Goal: Information Seeking & Learning: Learn about a topic

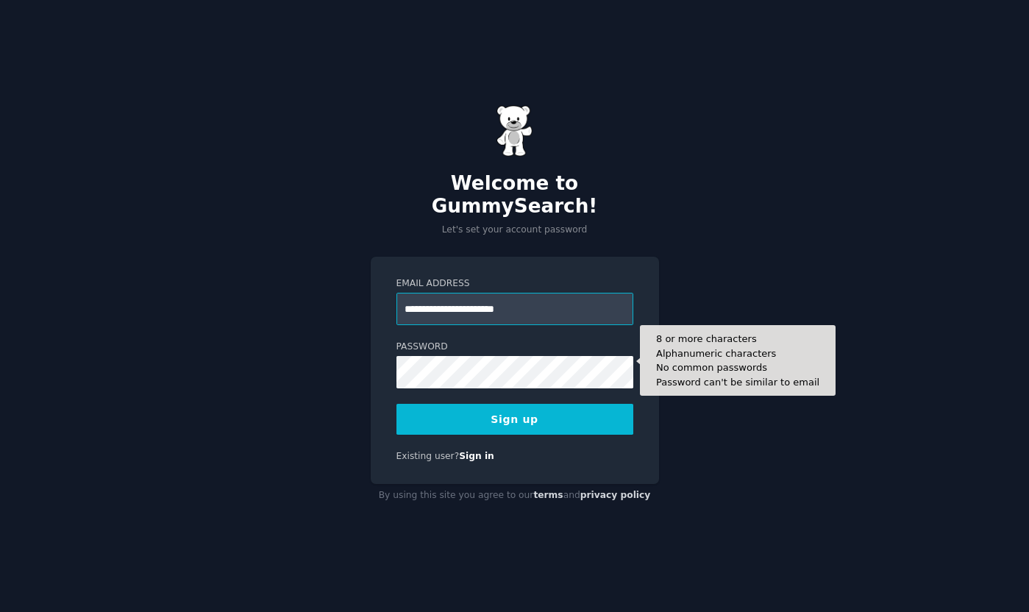
type input "**********"
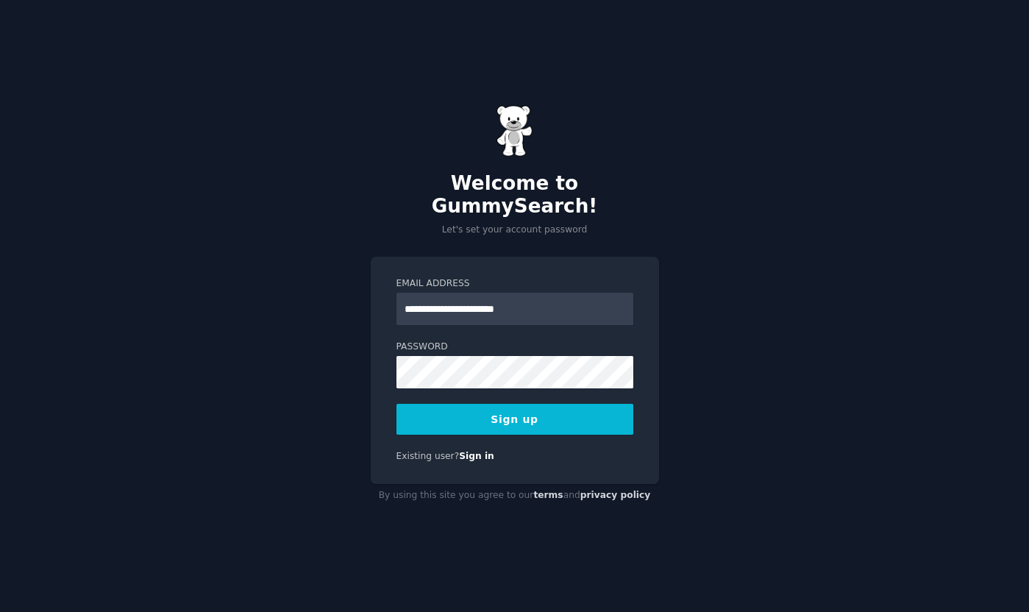
click at [494, 416] on button "Sign up" at bounding box center [515, 419] width 237 height 31
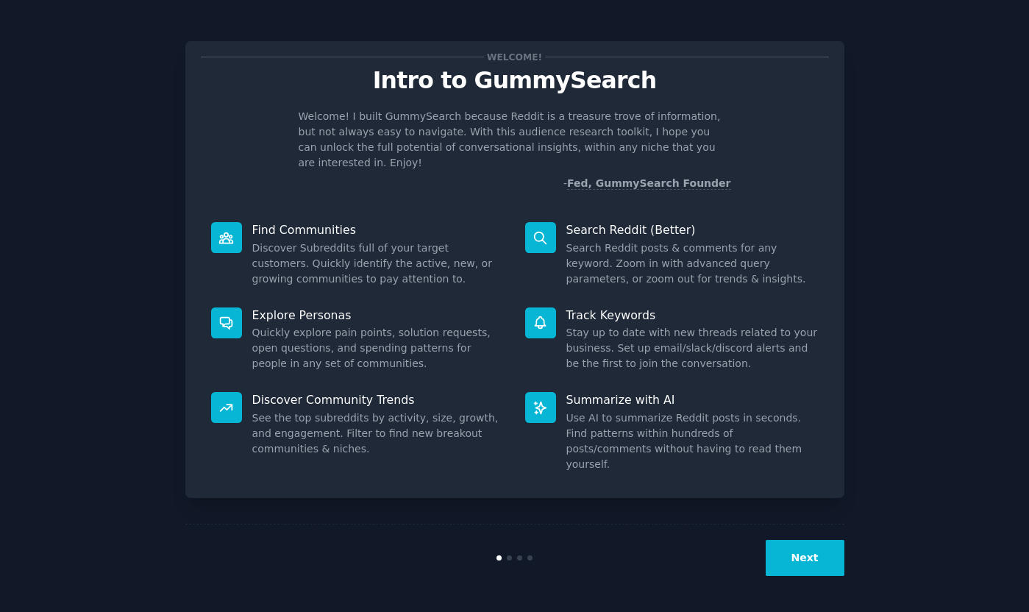
click at [789, 550] on button "Next" at bounding box center [805, 558] width 79 height 36
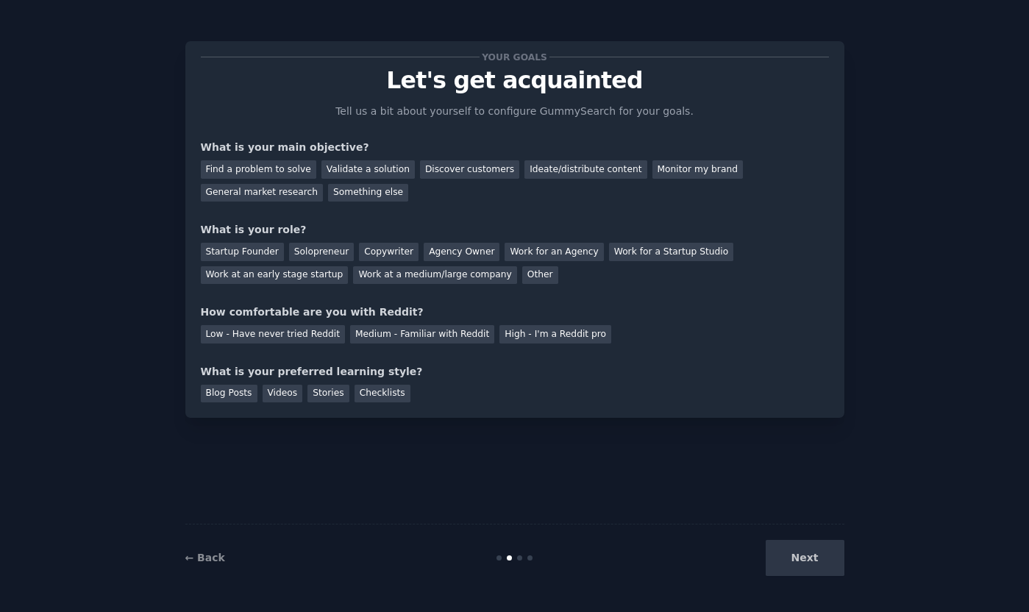
click at [789, 550] on div "Next" at bounding box center [735, 558] width 220 height 36
click at [800, 561] on div "Next" at bounding box center [735, 558] width 220 height 36
click at [812, 561] on div "Next" at bounding box center [735, 558] width 220 height 36
click at [443, 169] on div "Discover customers" at bounding box center [469, 169] width 99 height 18
click at [574, 174] on div "Ideate/distribute content" at bounding box center [586, 169] width 122 height 18
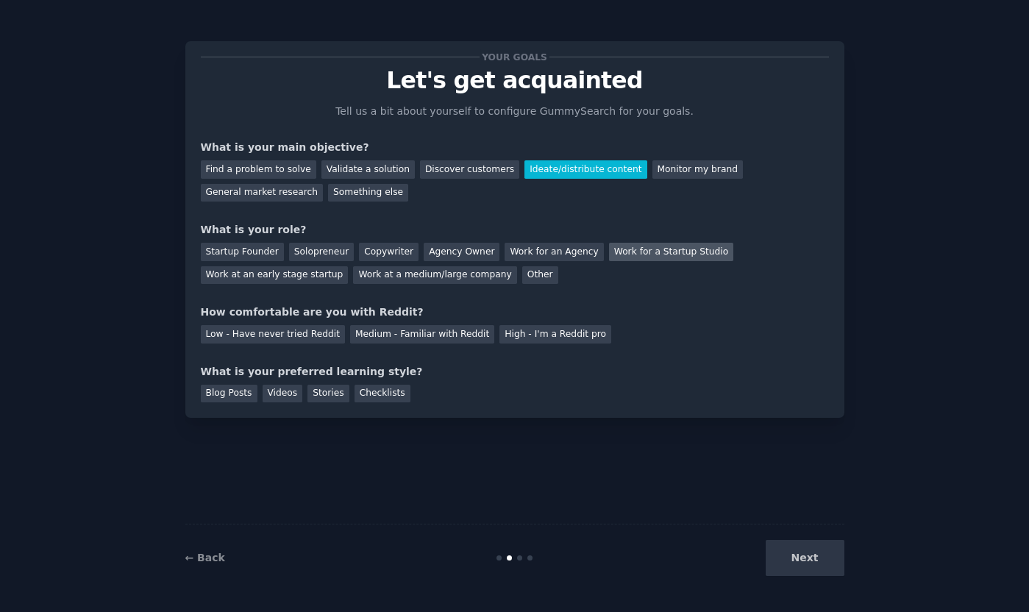
click at [609, 252] on div "Work for a Startup Studio" at bounding box center [671, 252] width 124 height 18
click at [296, 272] on div "Work at an early stage startup" at bounding box center [275, 275] width 148 height 18
click at [388, 333] on div "Medium - Familiar with Reddit" at bounding box center [422, 334] width 144 height 18
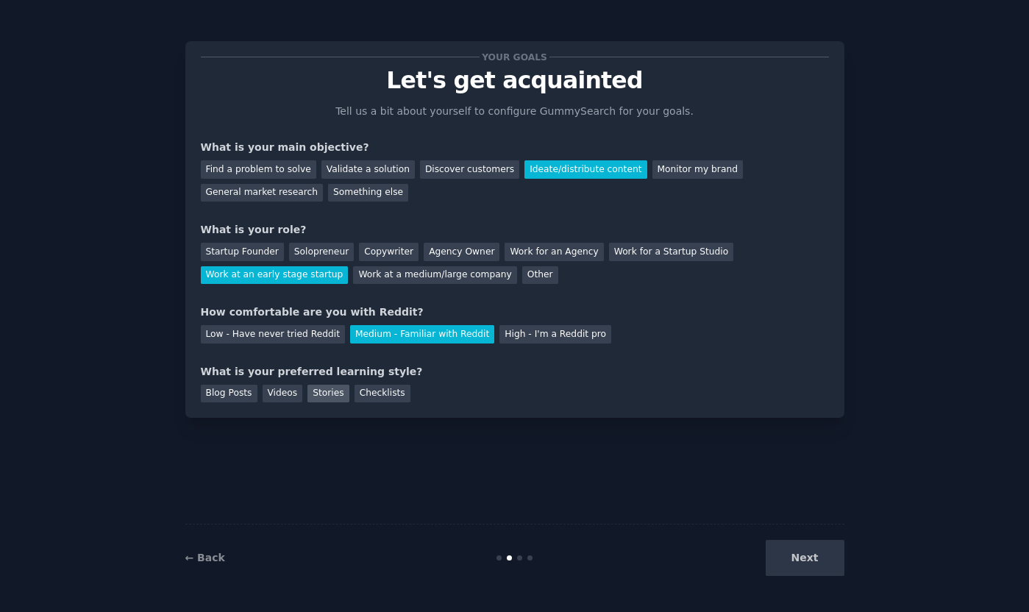
click at [324, 395] on div "Stories" at bounding box center [328, 394] width 41 height 18
click at [796, 550] on button "Next" at bounding box center [805, 558] width 79 height 36
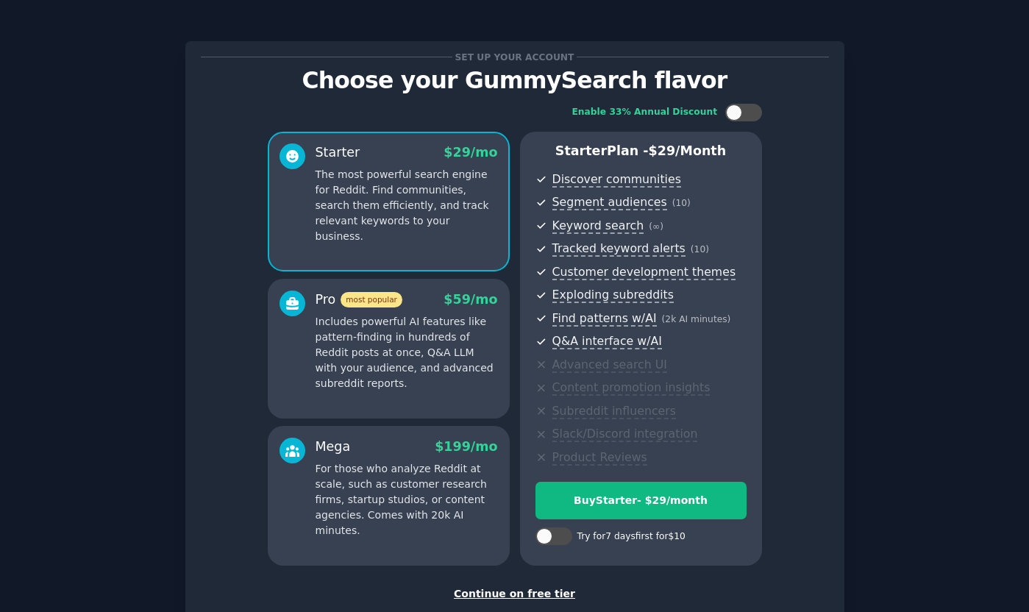
scroll to position [79, 0]
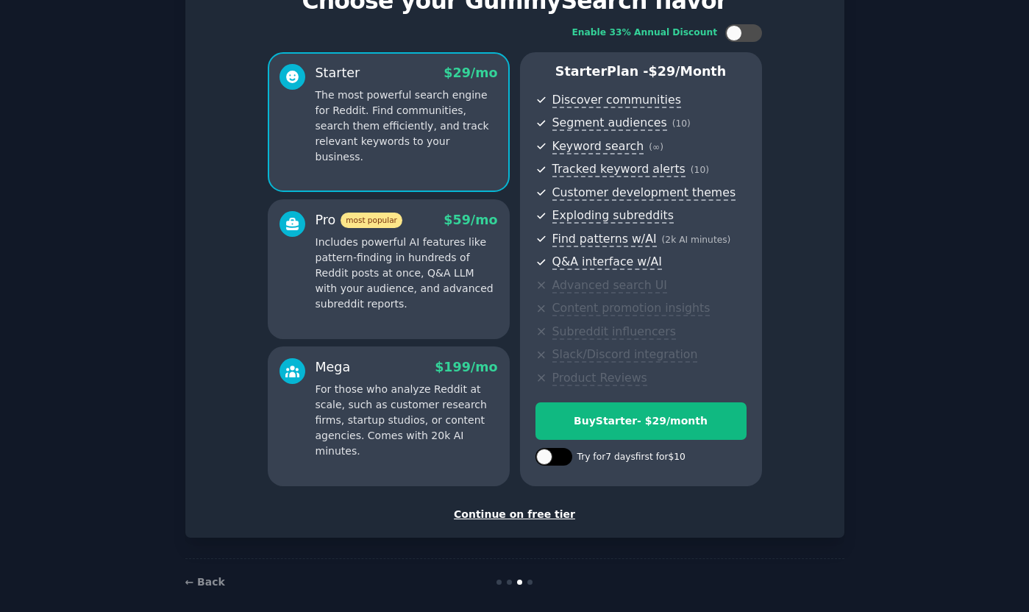
click at [560, 452] on div at bounding box center [554, 457] width 37 height 18
click at [536, 453] on div at bounding box center [554, 457] width 37 height 18
checkbox input "false"
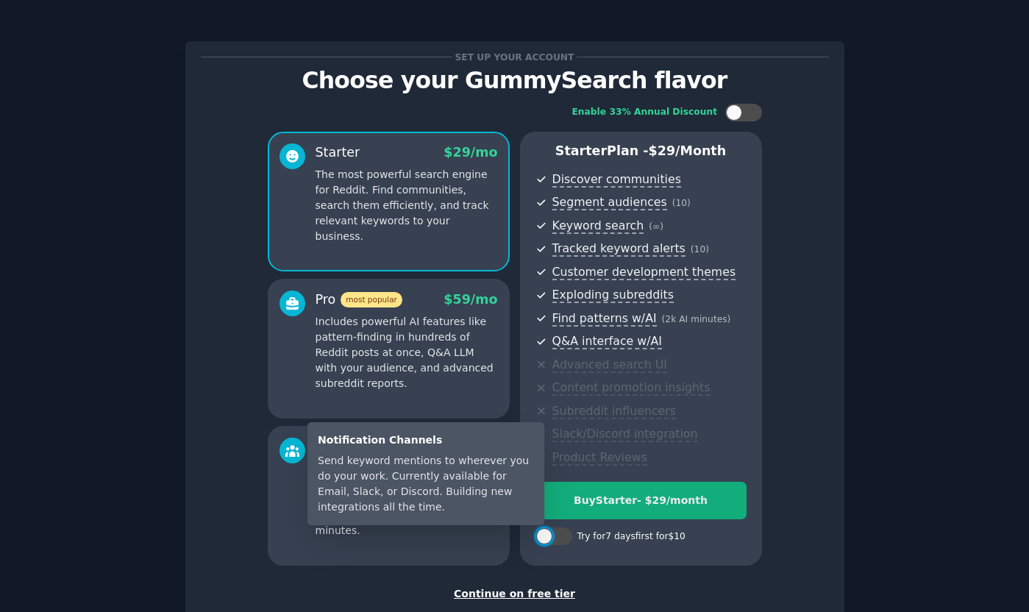
scroll to position [93, 0]
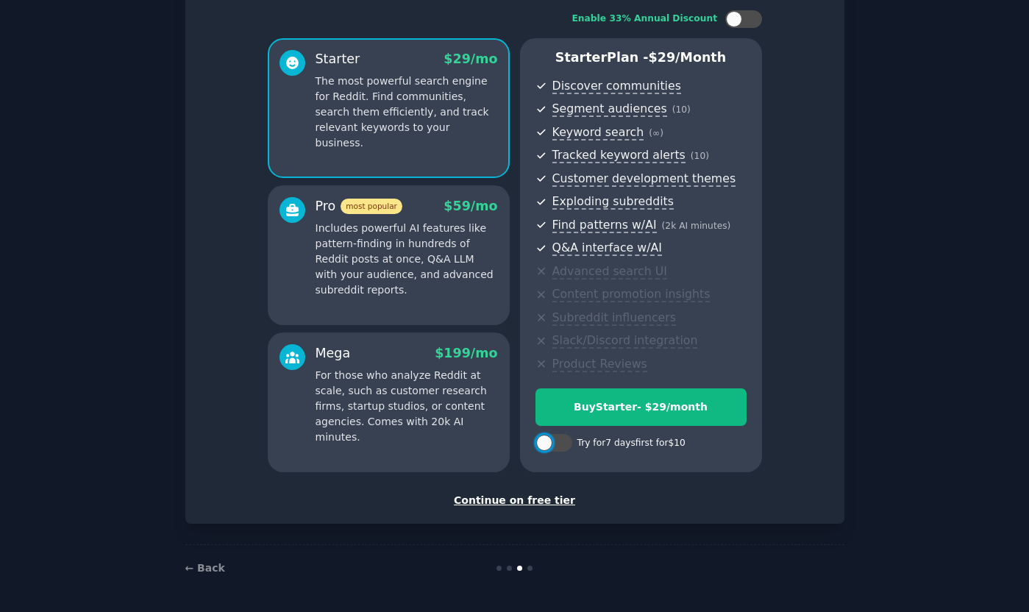
click at [511, 497] on div "Continue on free tier" at bounding box center [515, 500] width 628 height 15
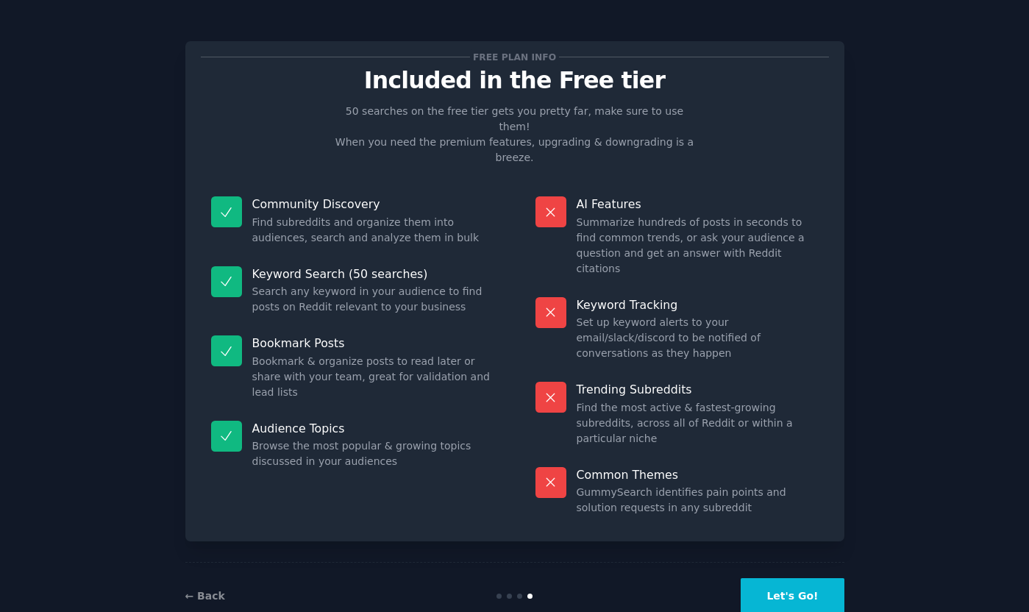
click at [770, 578] on button "Let's Go!" at bounding box center [792, 596] width 103 height 36
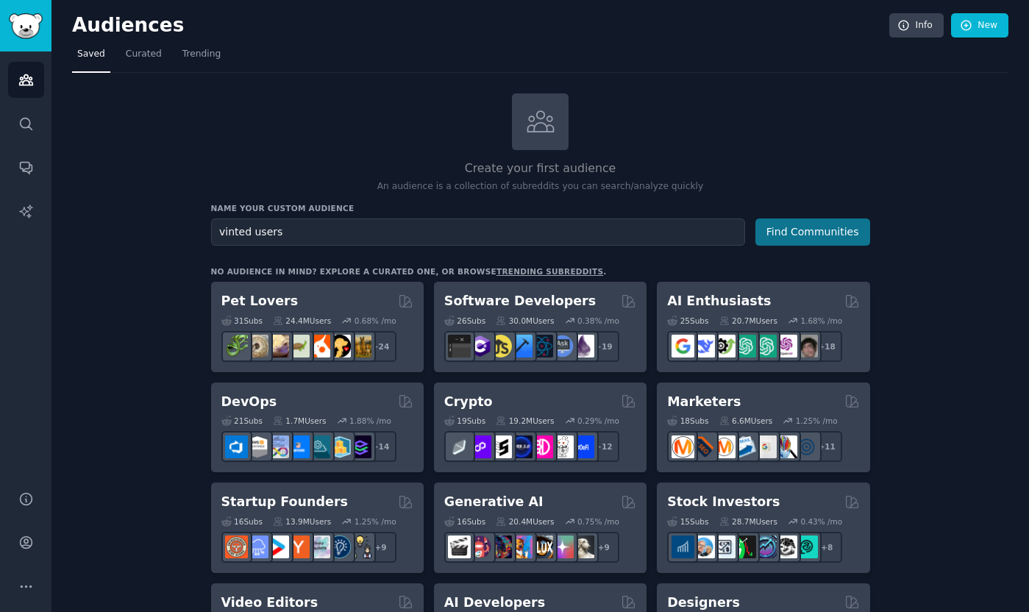
type input "vinted users"
click at [798, 230] on button "Find Communities" at bounding box center [813, 232] width 115 height 27
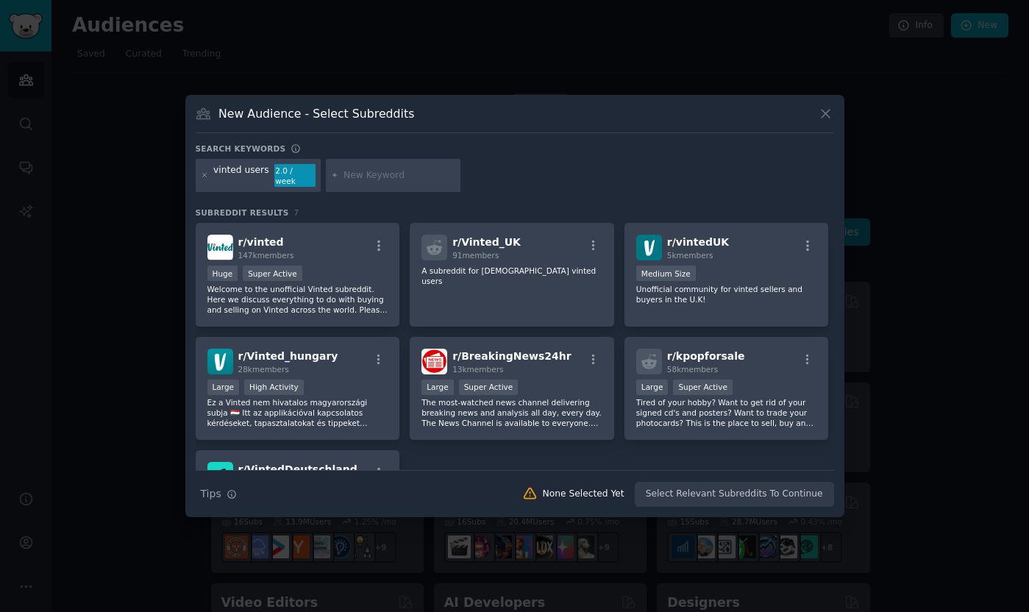
click at [344, 177] on input "text" at bounding box center [400, 175] width 112 height 13
type input "c"
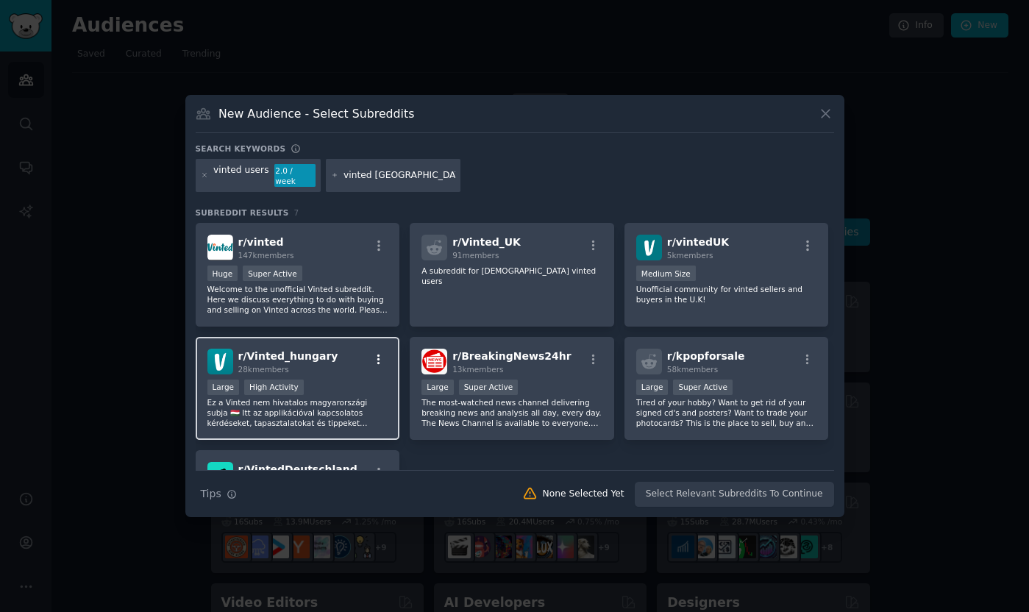
scroll to position [135, 0]
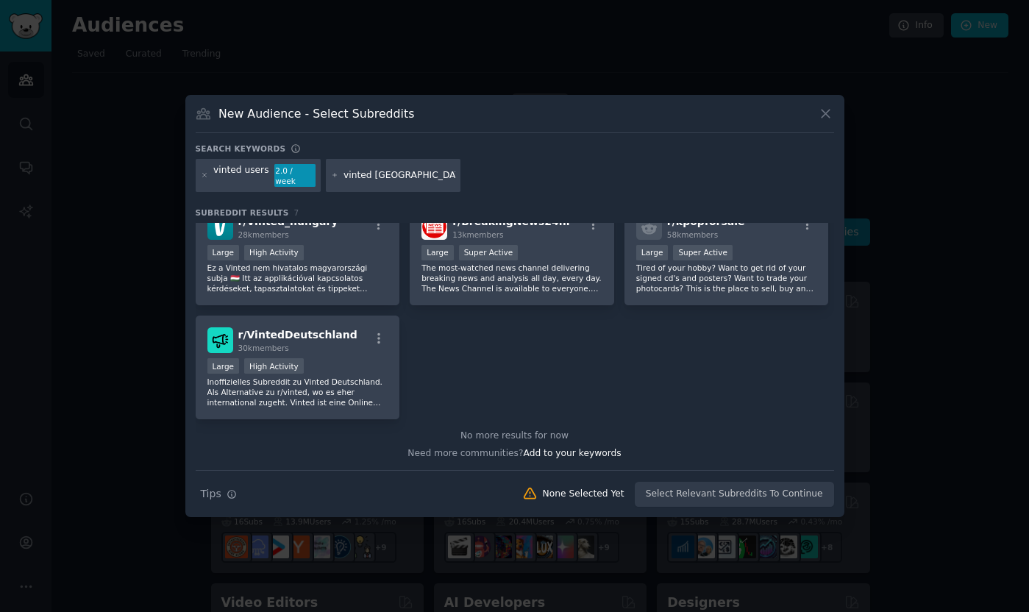
type input "vinted italy"
click at [555, 454] on div "Need more communities? Add to your keywords" at bounding box center [515, 451] width 639 height 18
click at [568, 448] on span "Add to your keywords" at bounding box center [573, 453] width 98 height 10
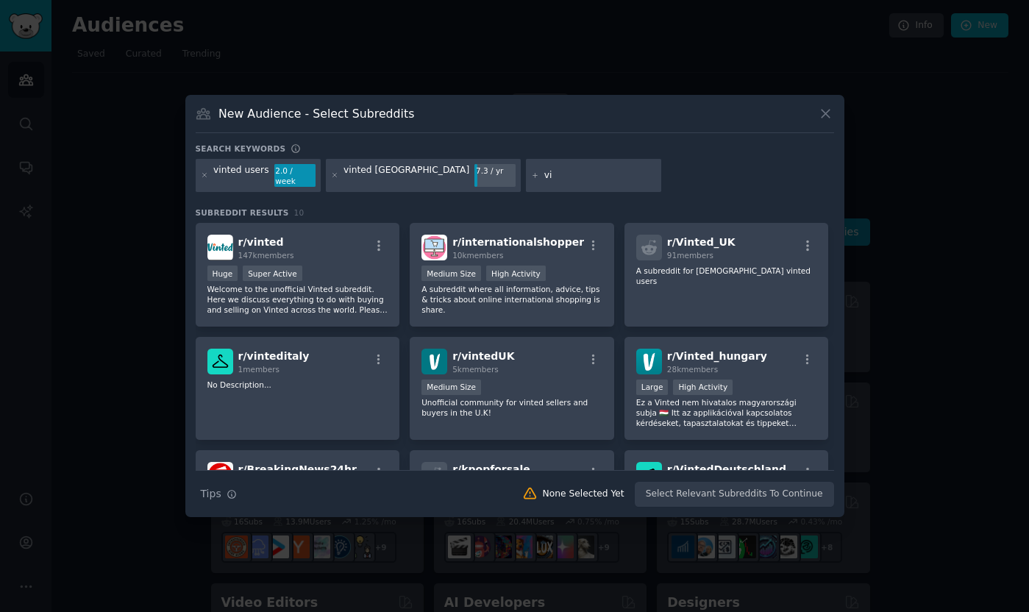
type input "v"
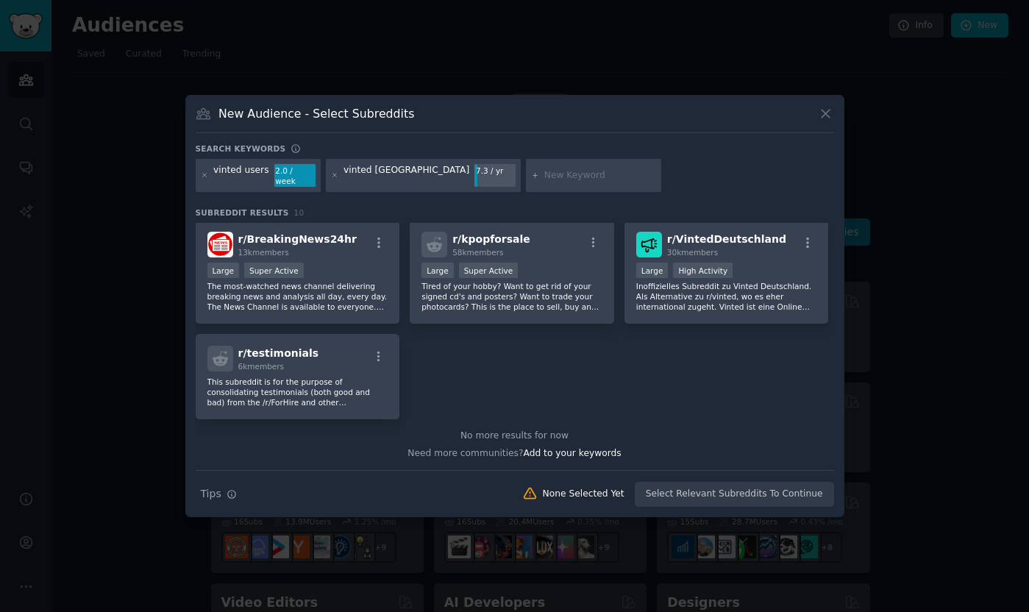
click at [202, 180] on div at bounding box center [205, 176] width 8 height 24
click at [205, 176] on icon at bounding box center [204, 176] width 4 height 4
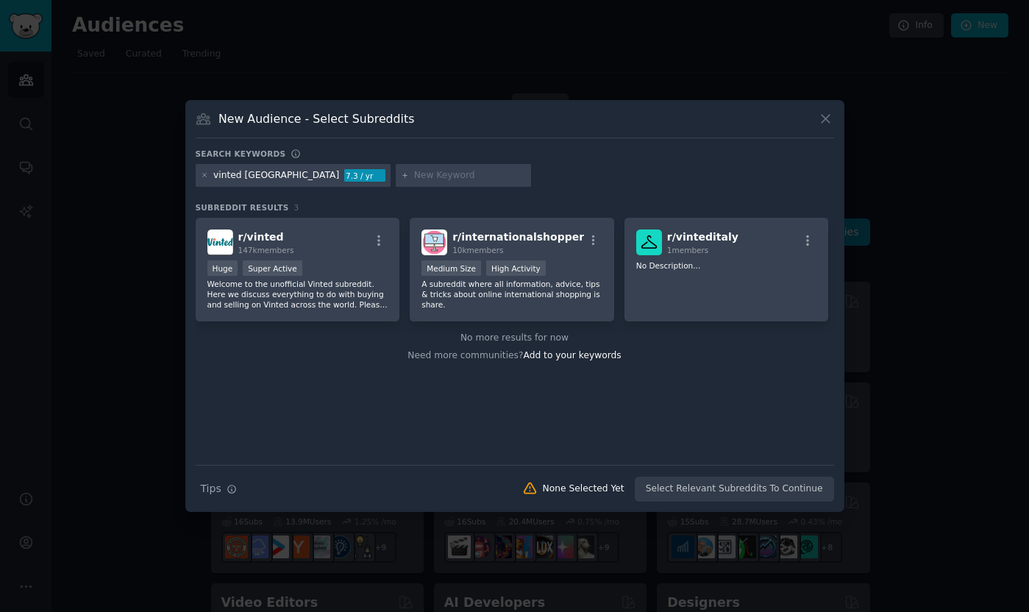
click at [414, 178] on input "text" at bounding box center [470, 175] width 112 height 13
type input "i"
type input "vinted italy"
click at [566, 356] on span "Add to your keywords" at bounding box center [573, 355] width 98 height 10
type input "startup italy"
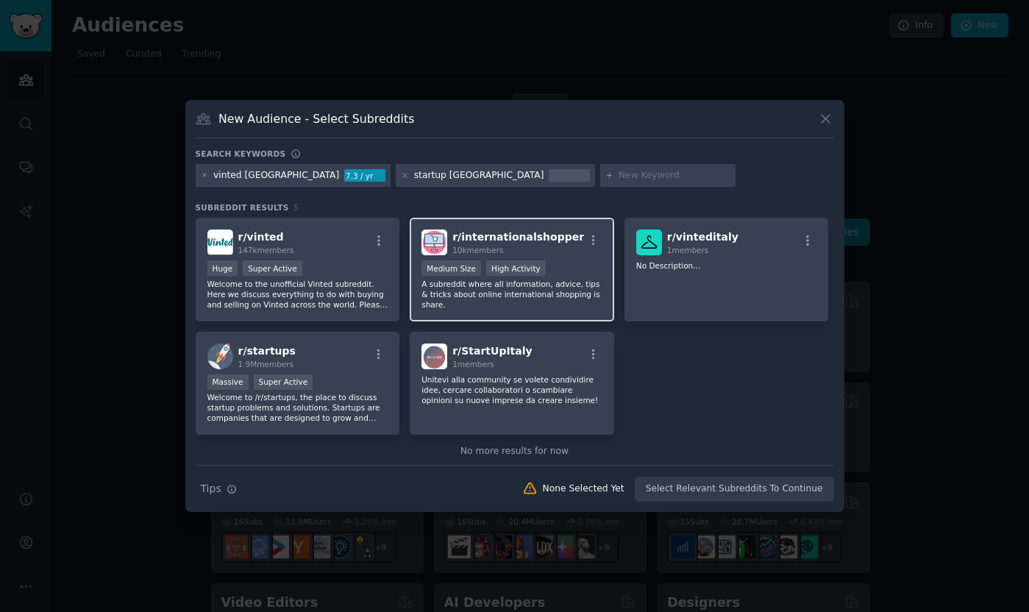
scroll to position [21, 0]
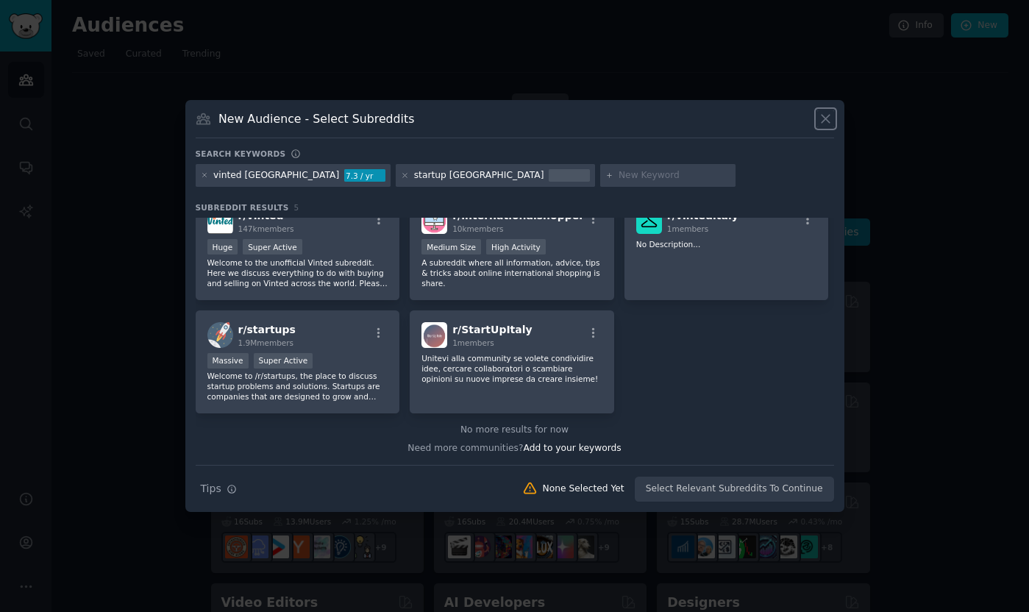
click at [823, 115] on icon at bounding box center [825, 118] width 15 height 15
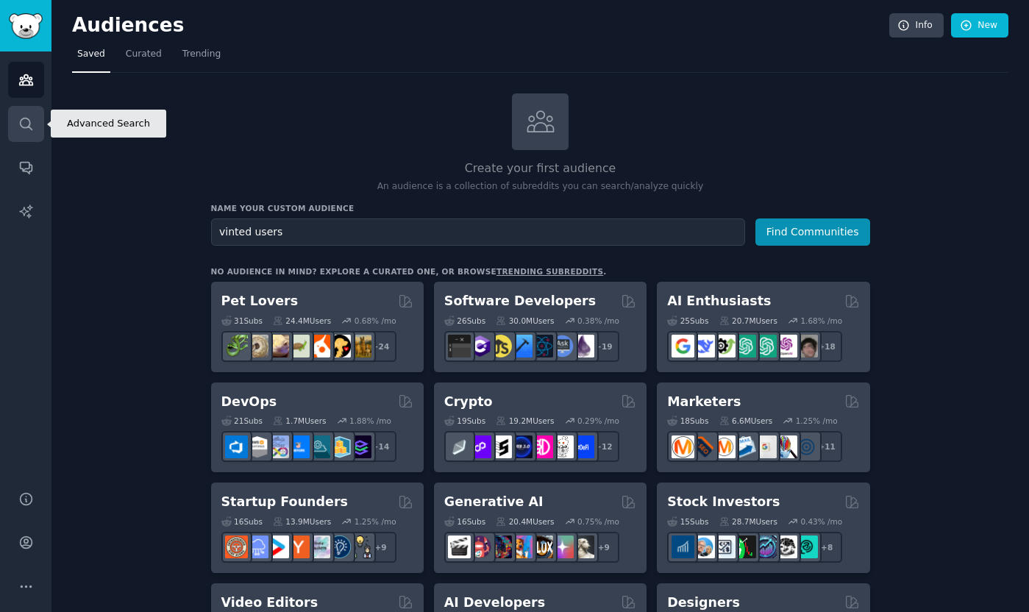
click at [26, 118] on icon "Sidebar" at bounding box center [25, 123] width 15 height 15
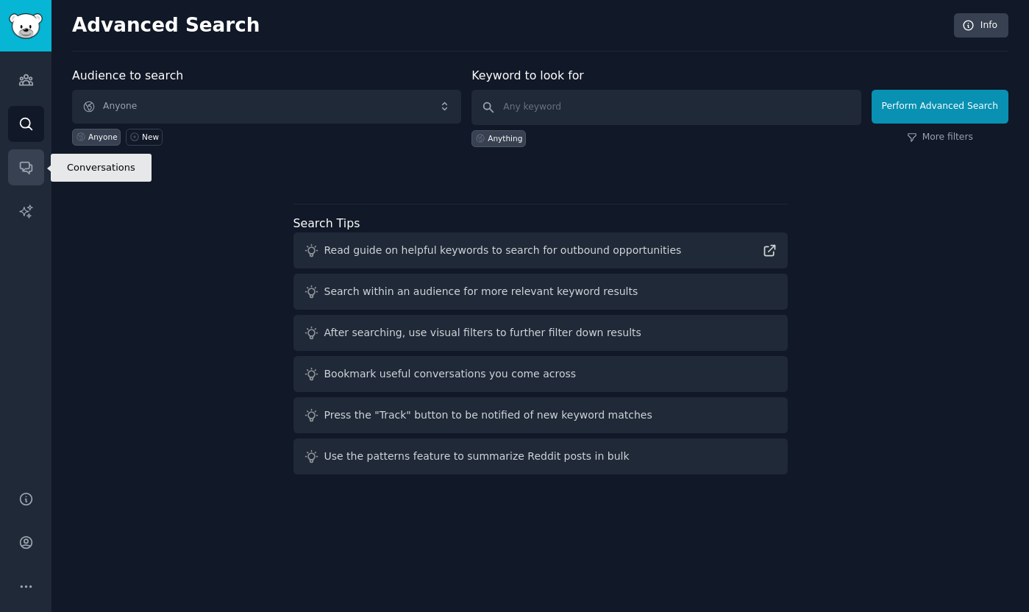
click at [22, 163] on icon "Sidebar" at bounding box center [25, 167] width 15 height 15
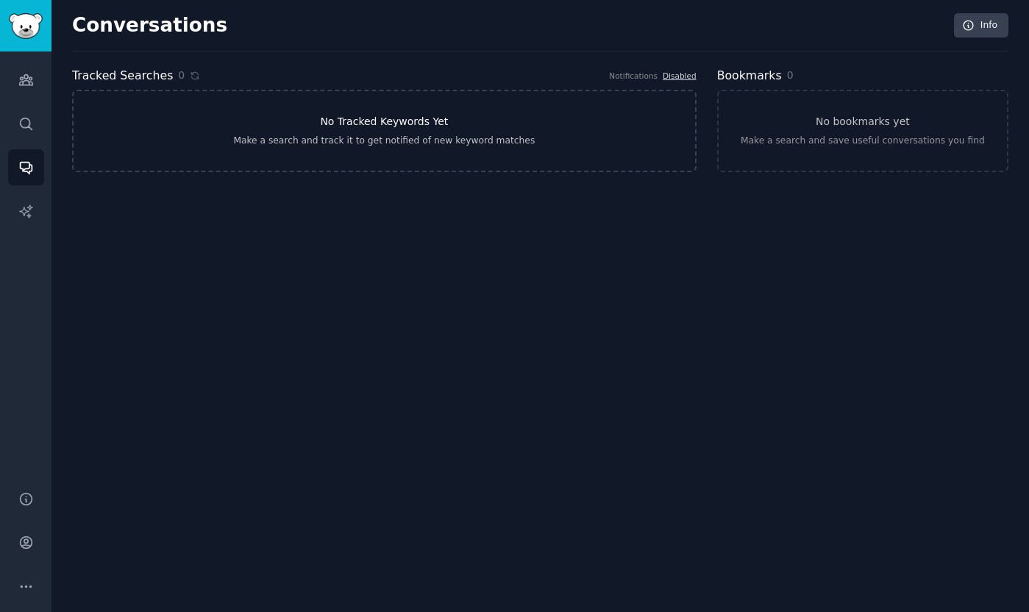
click at [396, 132] on link "No Tracked Keywords Yet Make a search and track it to get notified of new keywo…" at bounding box center [384, 131] width 625 height 82
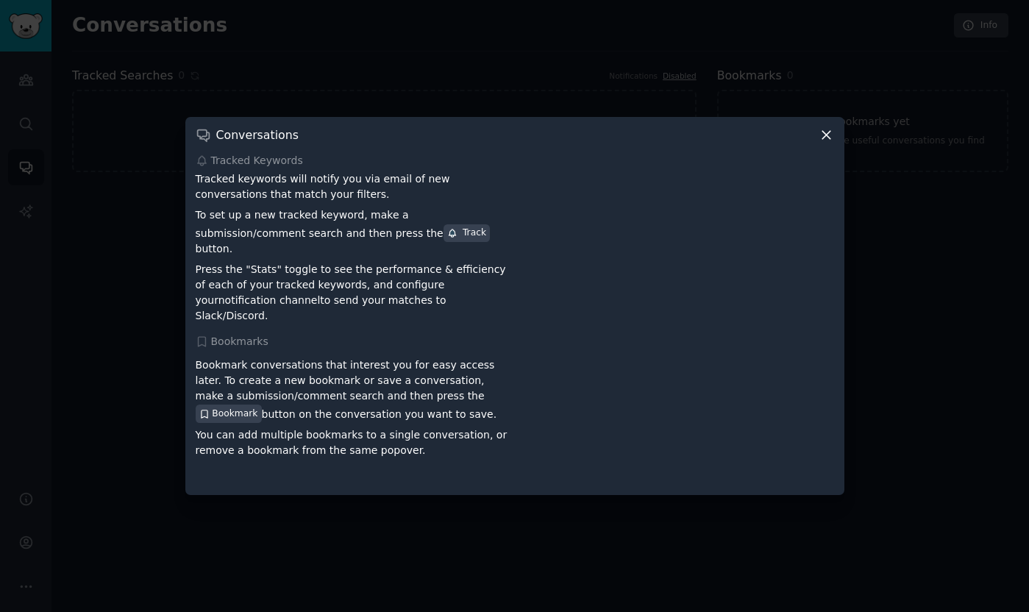
click at [825, 140] on icon at bounding box center [827, 136] width 8 height 8
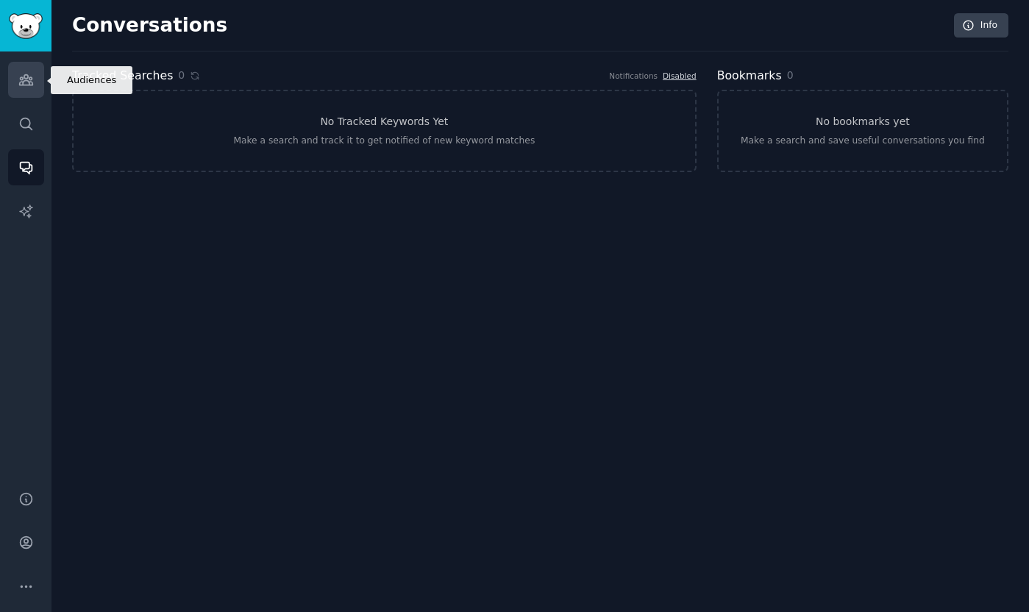
click at [25, 80] on icon "Sidebar" at bounding box center [25, 80] width 13 height 10
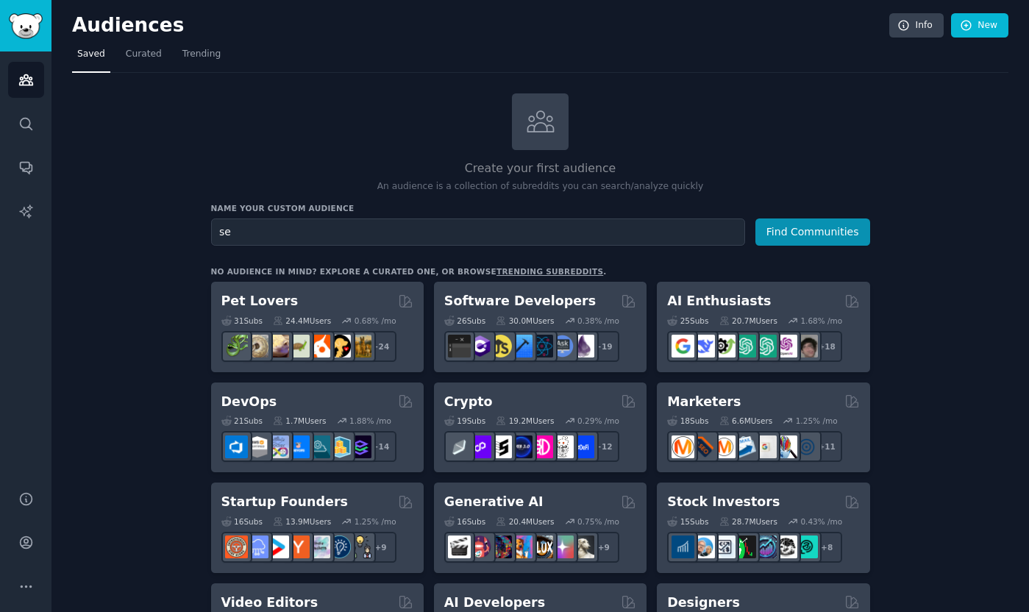
type input "s"
type input "sellers"
click at [805, 235] on button "Find Communities" at bounding box center [813, 232] width 115 height 27
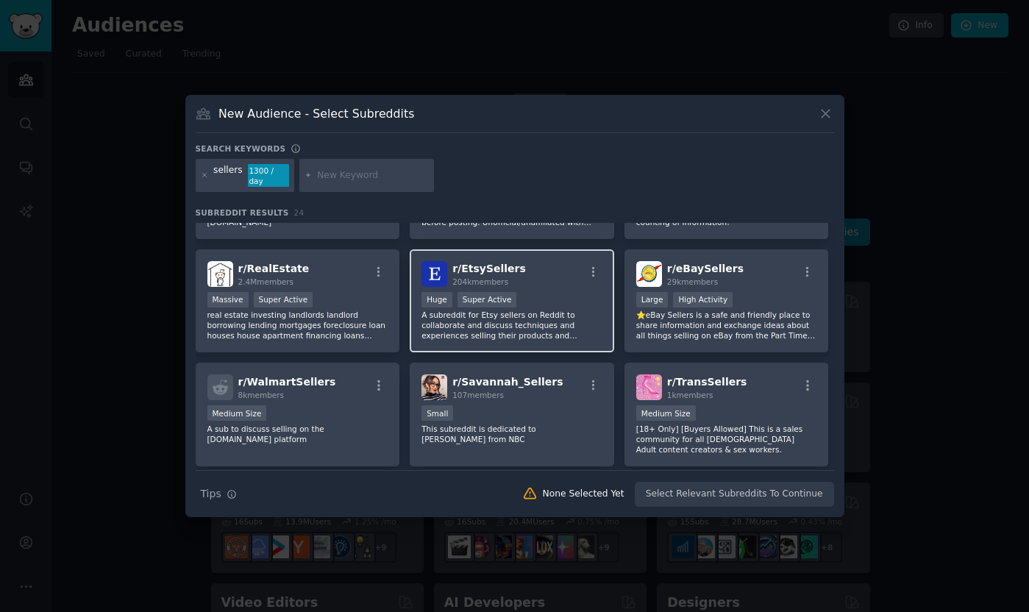
scroll to position [86, 0]
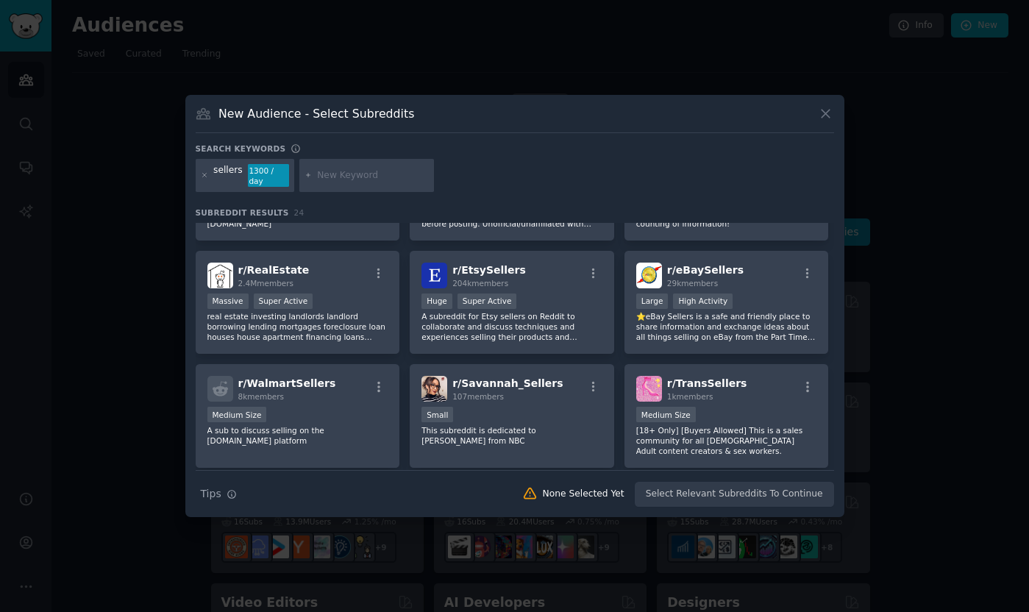
click at [341, 179] on input "text" at bounding box center [373, 175] width 112 height 13
type input "ebay"
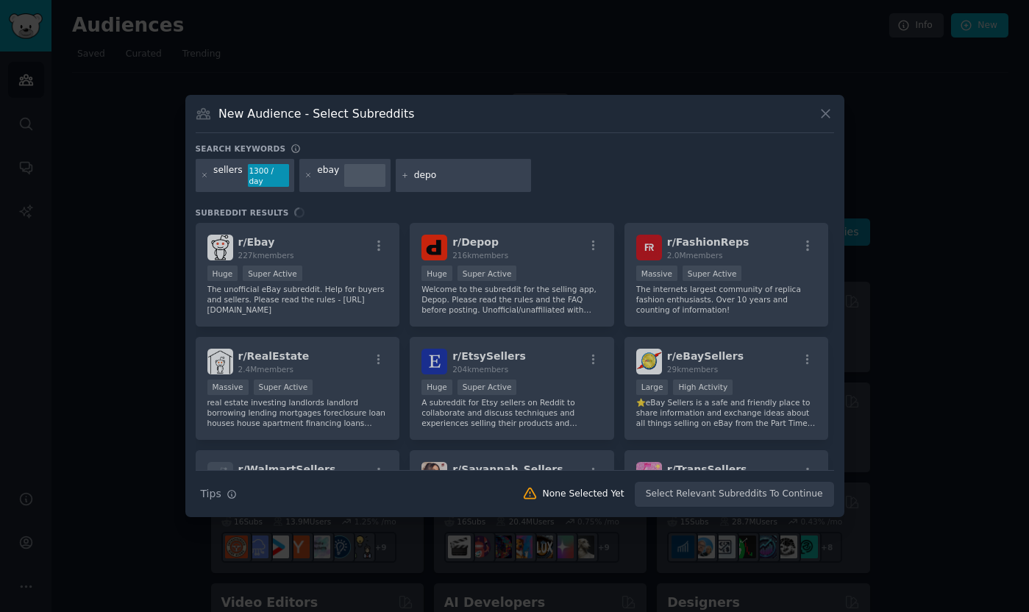
type input "depop"
